Goal: Obtain resource: Download file/media

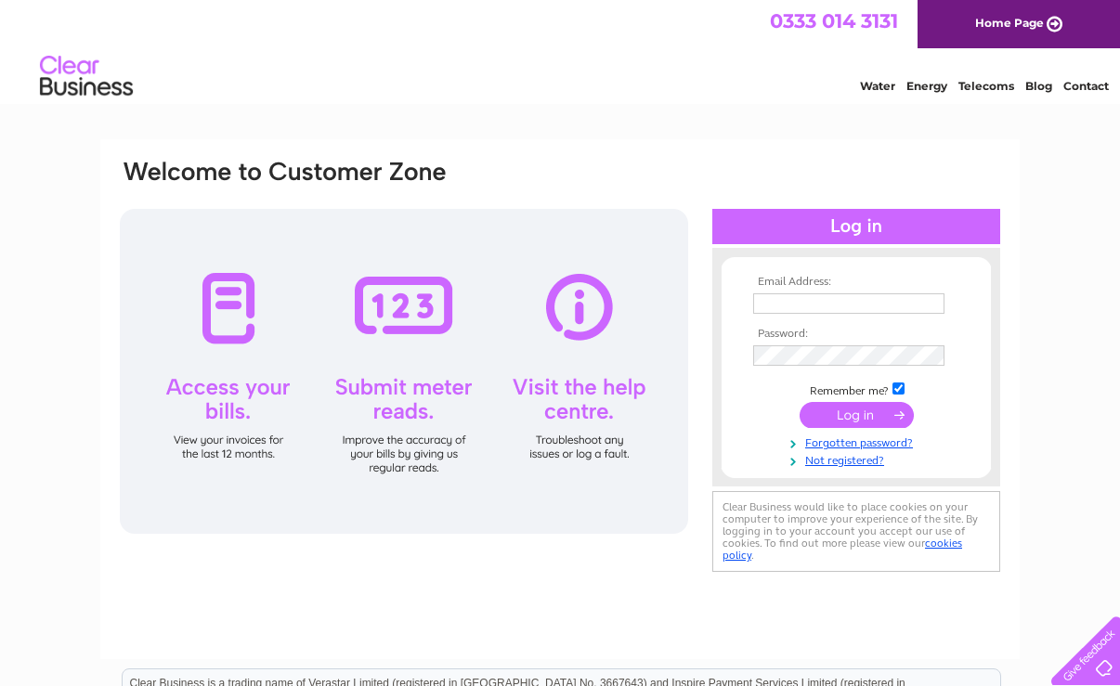
click at [796, 298] on input "text" at bounding box center [848, 304] width 191 height 20
type input "Maretta.Heap@oddfellows.co.uk"
click at [835, 424] on input "submit" at bounding box center [857, 417] width 114 height 26
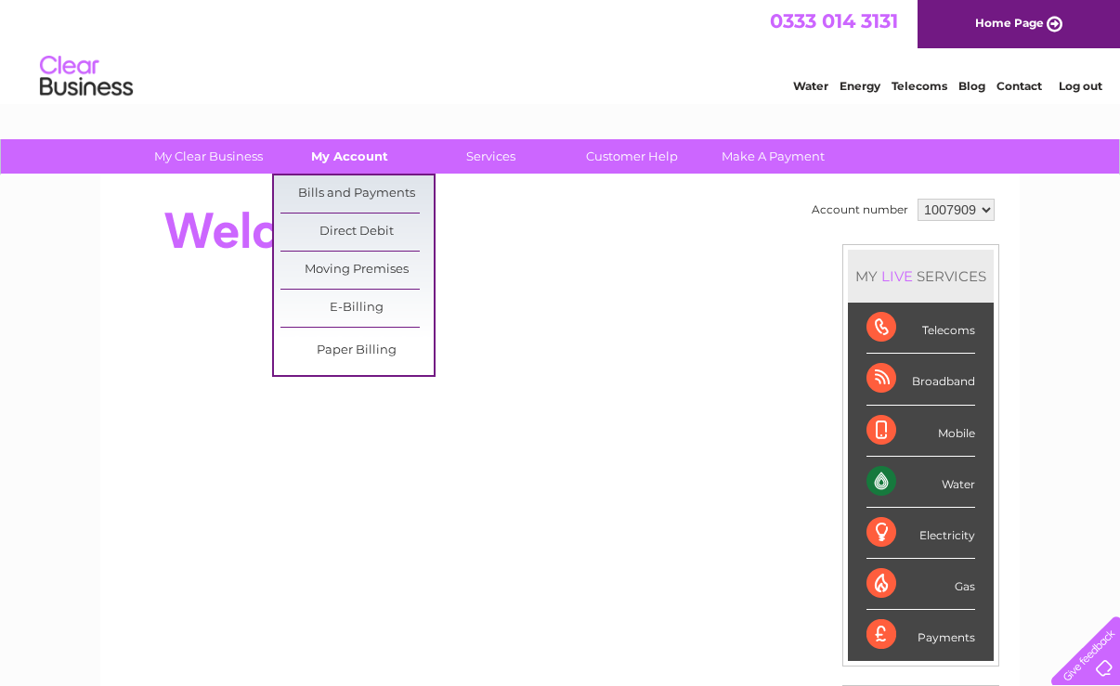
click at [334, 154] on link "My Account" at bounding box center [349, 156] width 153 height 34
click at [328, 186] on link "Bills and Payments" at bounding box center [357, 194] width 153 height 37
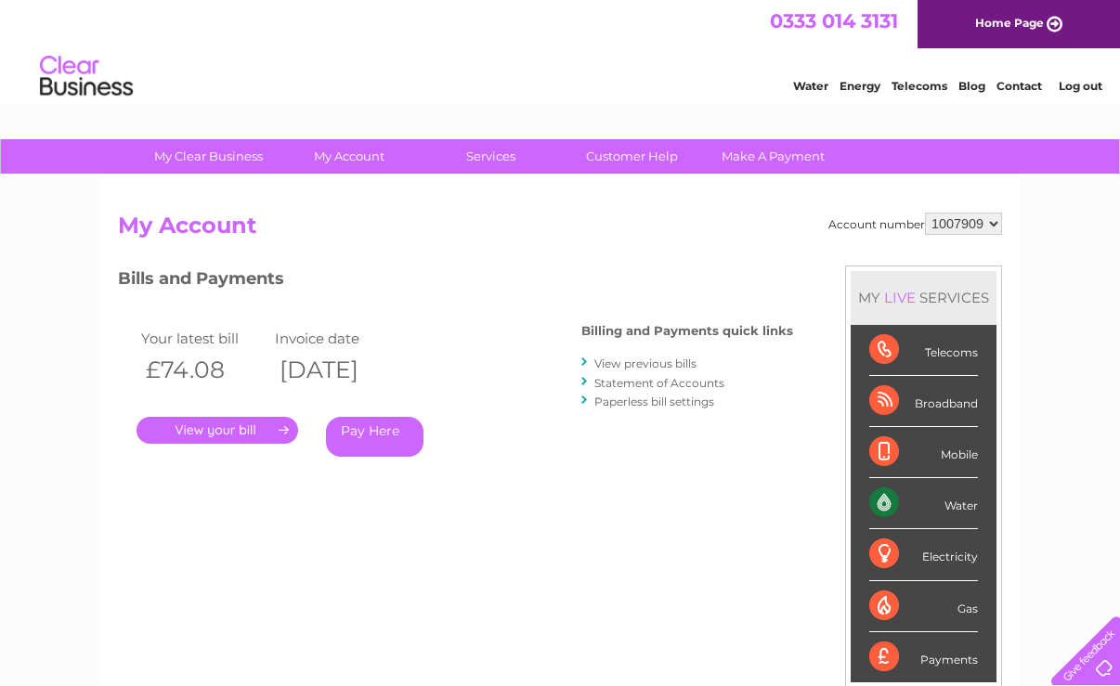
click at [224, 427] on link "." at bounding box center [218, 430] width 162 height 27
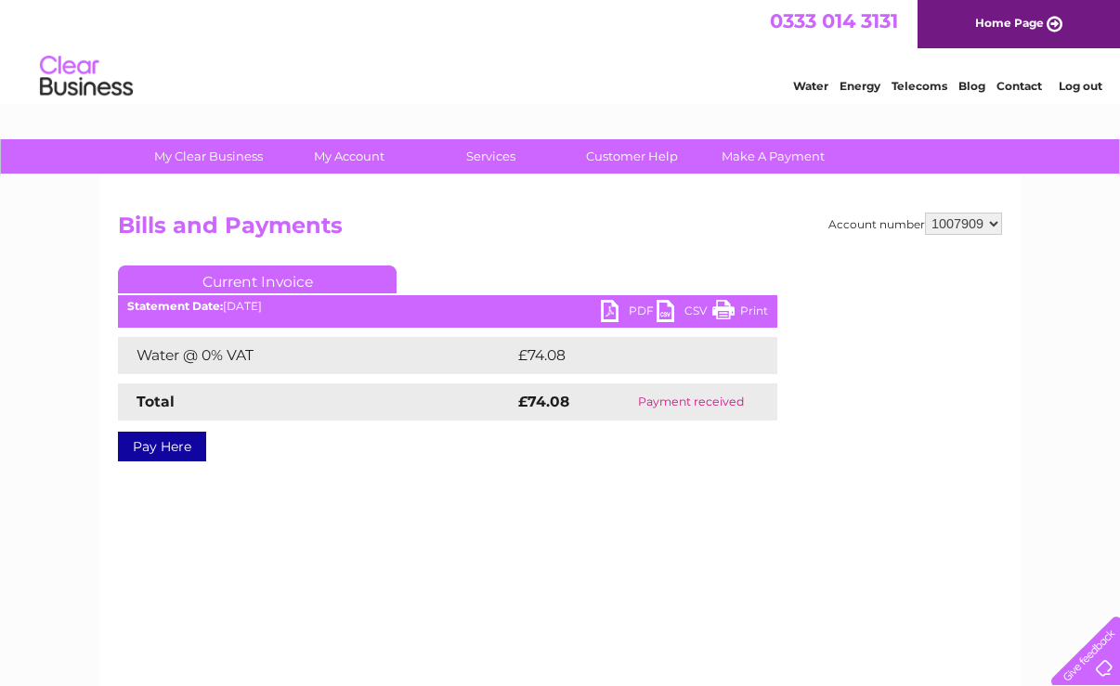
click at [755, 310] on link "Print" at bounding box center [740, 313] width 56 height 27
click at [620, 317] on link "PDF" at bounding box center [629, 313] width 56 height 27
click at [610, 311] on link "PDF" at bounding box center [629, 313] width 56 height 27
click at [620, 307] on link "PDF" at bounding box center [629, 313] width 56 height 27
click at [621, 308] on link "PDF" at bounding box center [629, 313] width 56 height 27
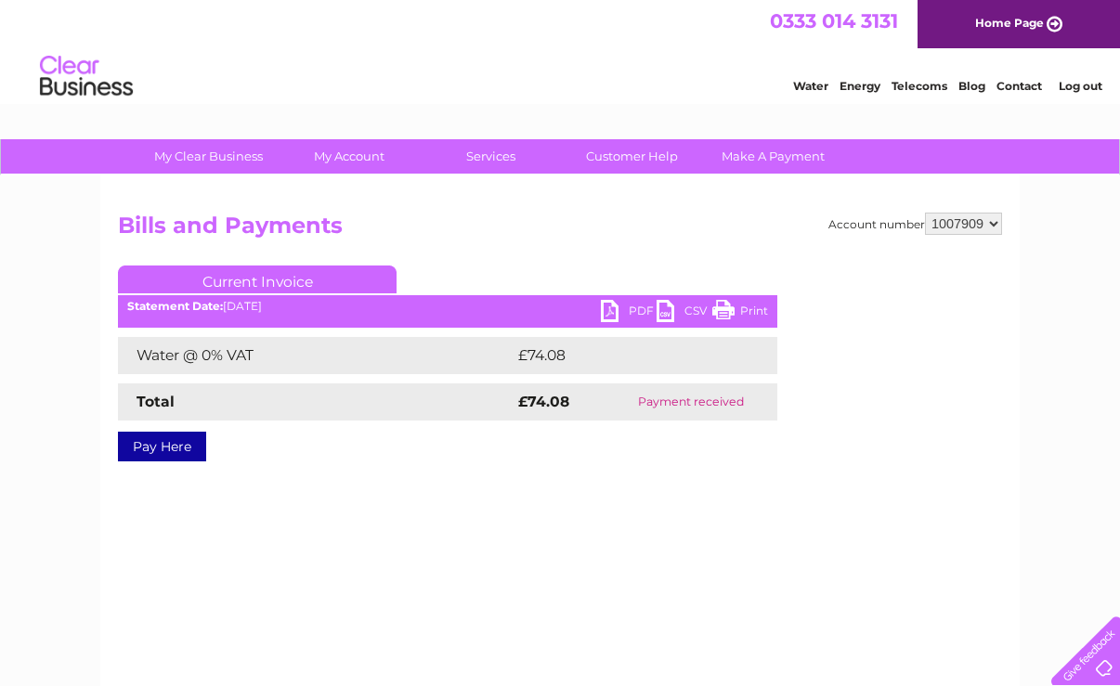
click at [621, 308] on link "PDF" at bounding box center [629, 313] width 56 height 27
drag, startPoint x: 227, startPoint y: 309, endPoint x: 344, endPoint y: 299, distance: 117.5
click at [237, 308] on div "Statement Date: [DATE]" at bounding box center [447, 306] width 659 height 13
click at [623, 310] on link "PDF" at bounding box center [629, 313] width 56 height 27
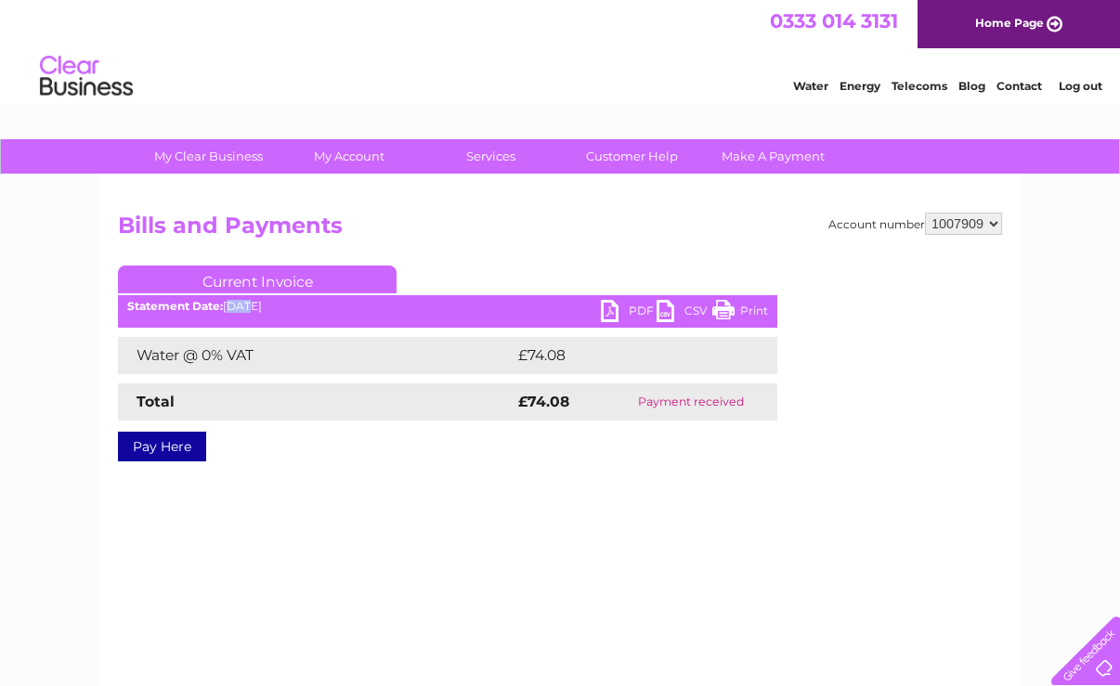
click at [623, 310] on link "PDF" at bounding box center [629, 313] width 56 height 27
